Goal: Task Accomplishment & Management: Use online tool/utility

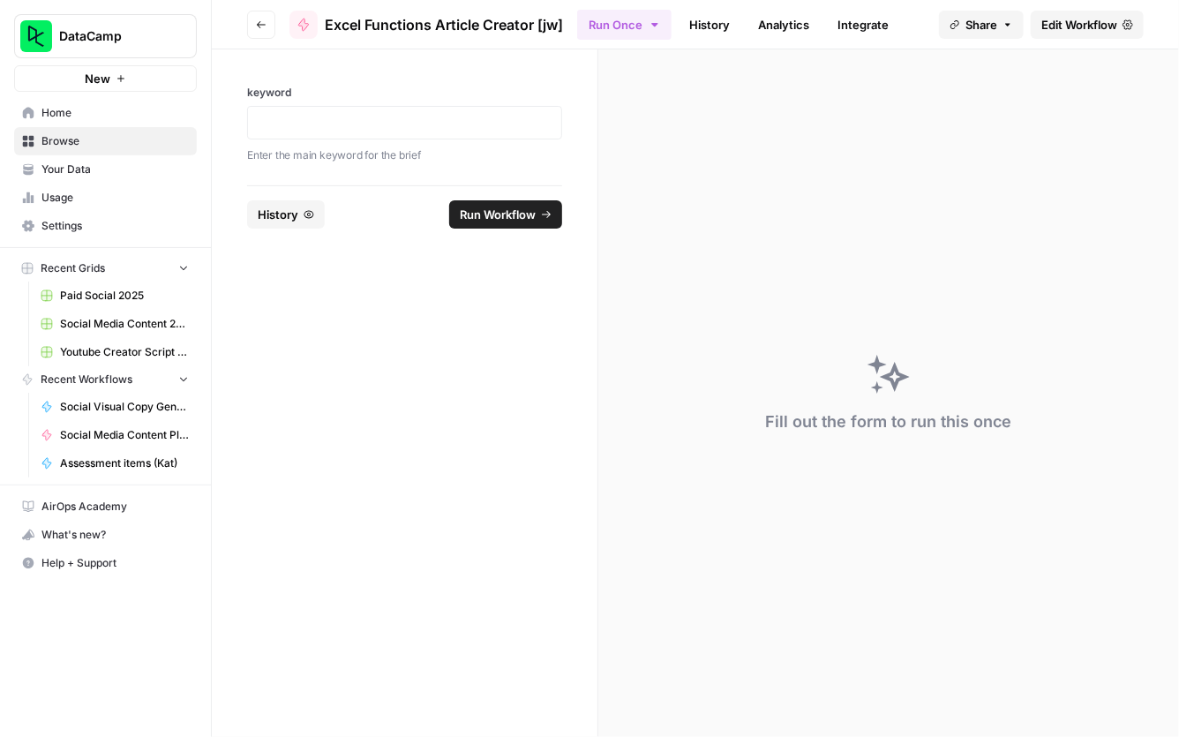
click at [225, 117] on div "keyword Enter the main keyword for the brief" at bounding box center [405, 117] width 386 height 136
click at [258, 20] on icon "button" at bounding box center [261, 24] width 11 height 11
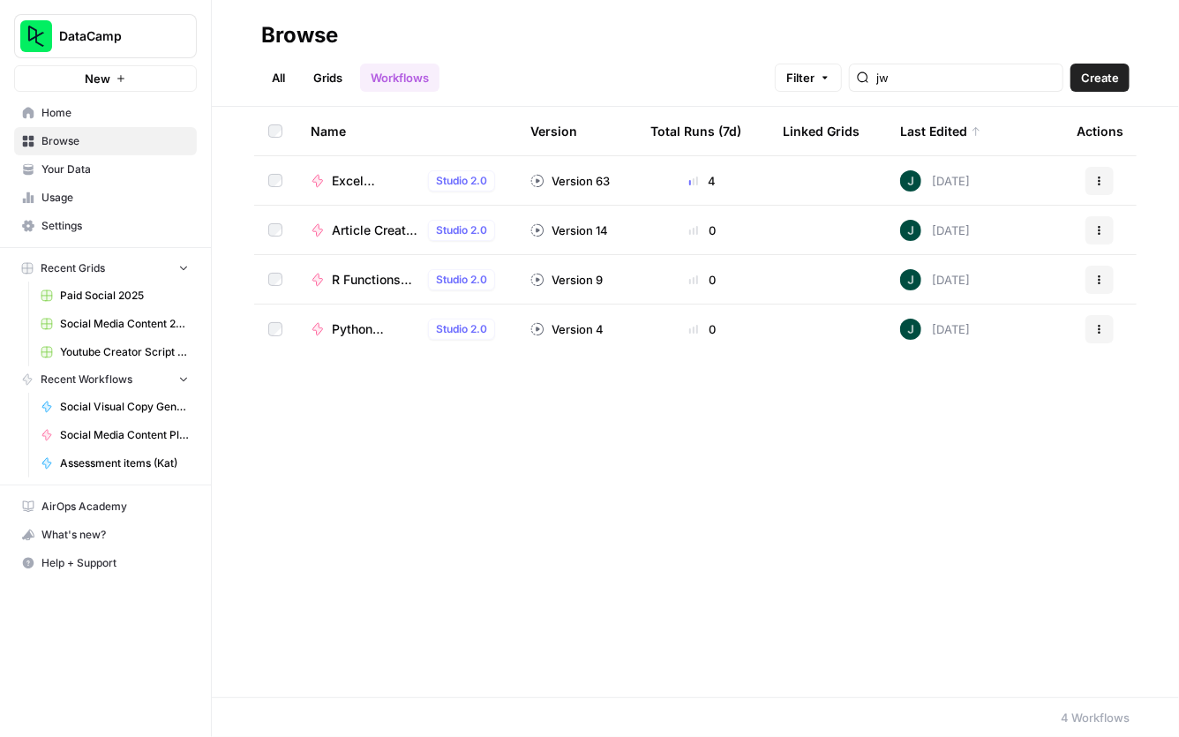
click at [381, 230] on span "Article Creator [jw]" at bounding box center [376, 231] width 89 height 18
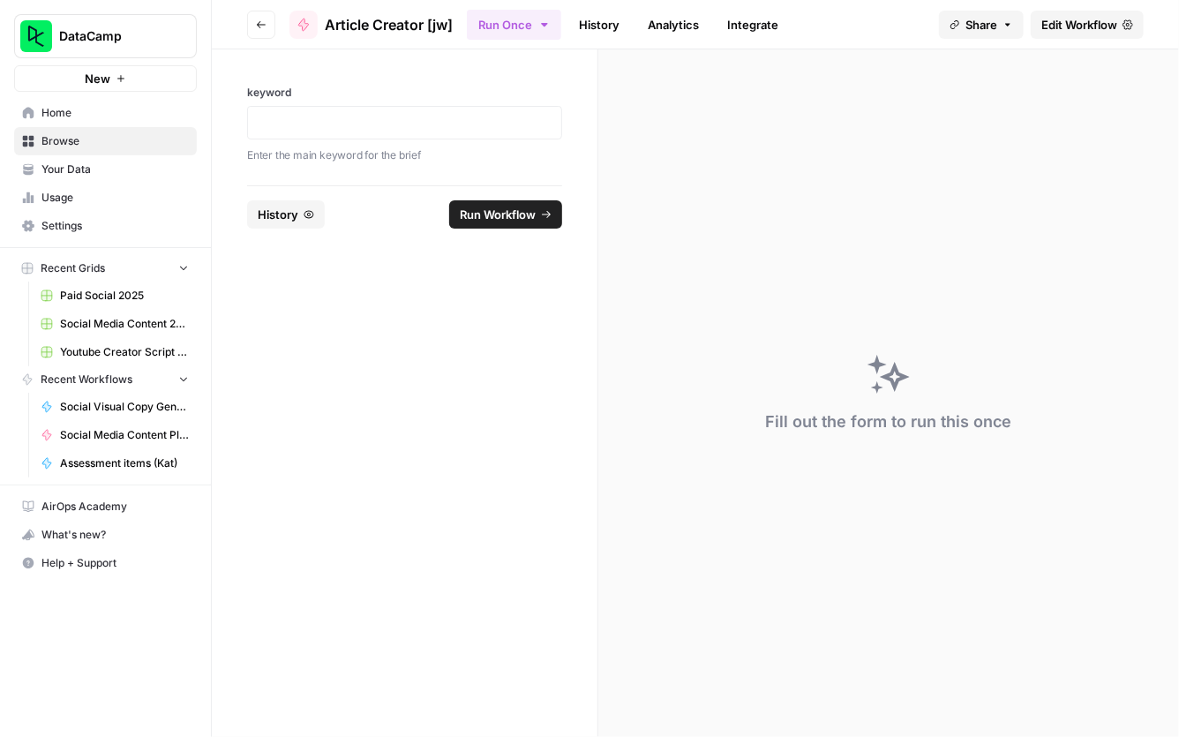
click at [359, 345] on form "keyword Enter the main keyword for the brief History Run Workflow" at bounding box center [405, 393] width 387 height 688
click at [212, 149] on div "keyword Enter the main keyword for the brief" at bounding box center [405, 117] width 386 height 136
click at [255, 23] on button "Go back" at bounding box center [261, 25] width 28 height 28
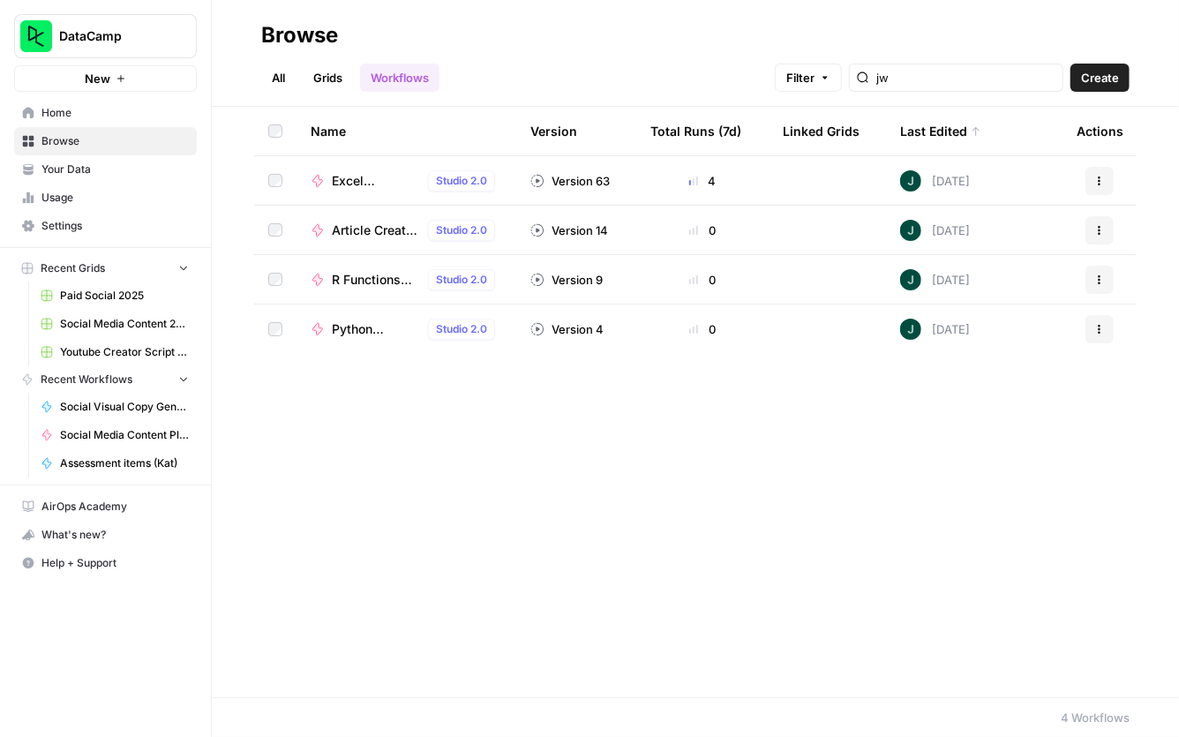
click at [371, 290] on td "R Functions Article Creator [jw] Studio 2.0" at bounding box center [407, 279] width 220 height 49
click at [384, 282] on span "R Functions Article Creator [jw]" at bounding box center [376, 280] width 89 height 18
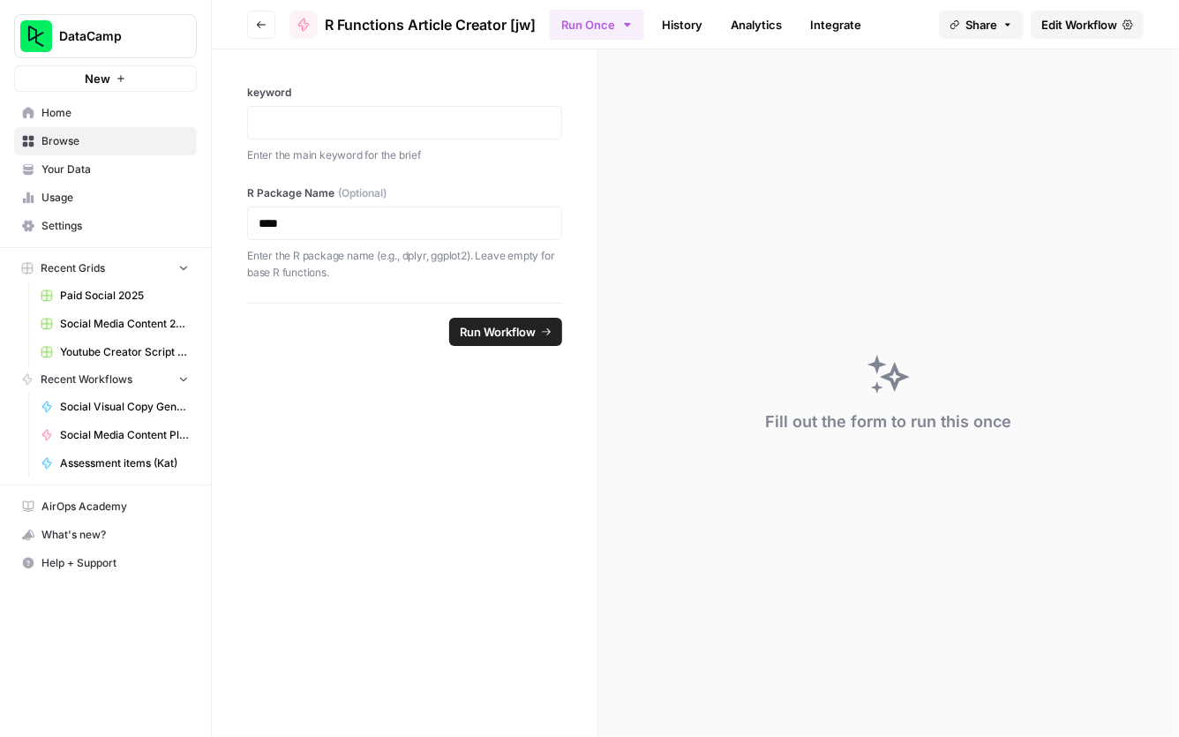
click at [215, 102] on div "keyword Enter the main keyword for the brief R Package Name (Optional) **** Ent…" at bounding box center [405, 175] width 386 height 253
click at [267, 26] on button "Go back" at bounding box center [261, 25] width 28 height 28
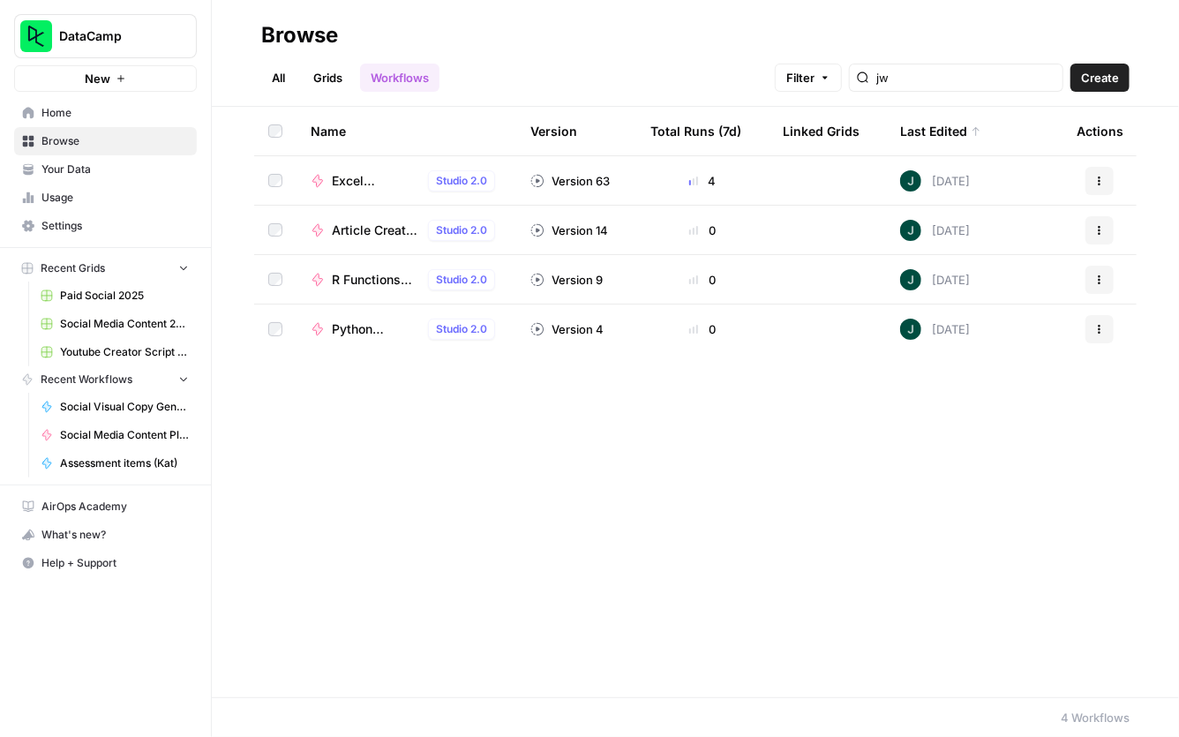
click at [374, 323] on span "Python Functions Article Creator [jw]" at bounding box center [376, 329] width 89 height 18
